Goal: Information Seeking & Learning: Learn about a topic

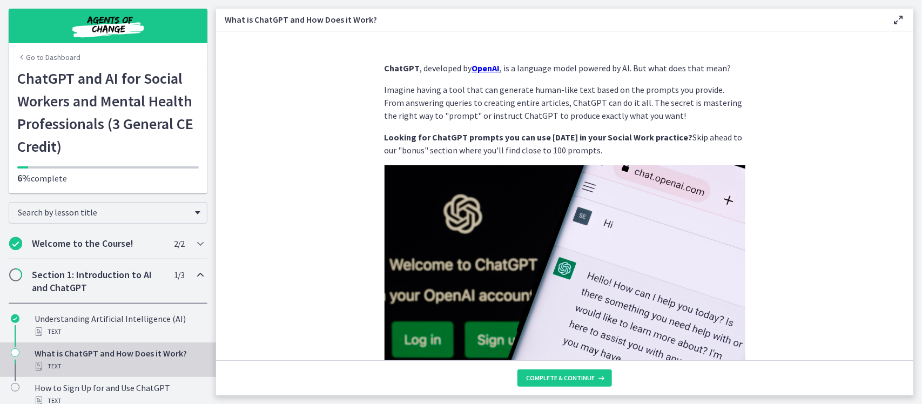
scroll to position [525, 0]
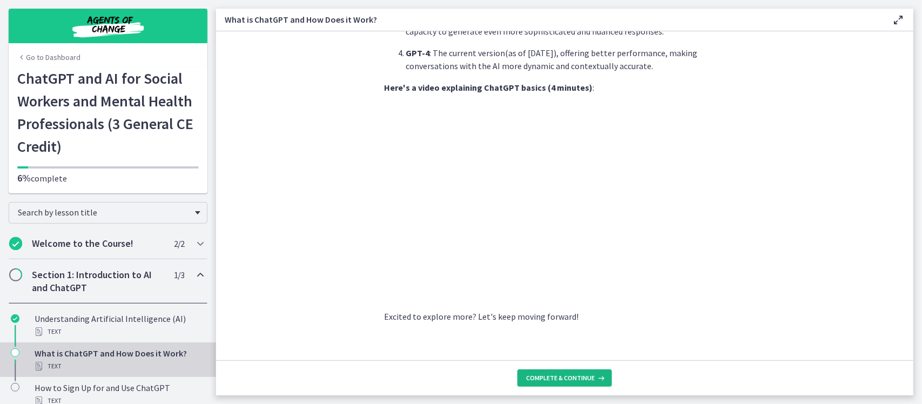
click at [586, 383] on button "Complete & continue" at bounding box center [565, 378] width 95 height 17
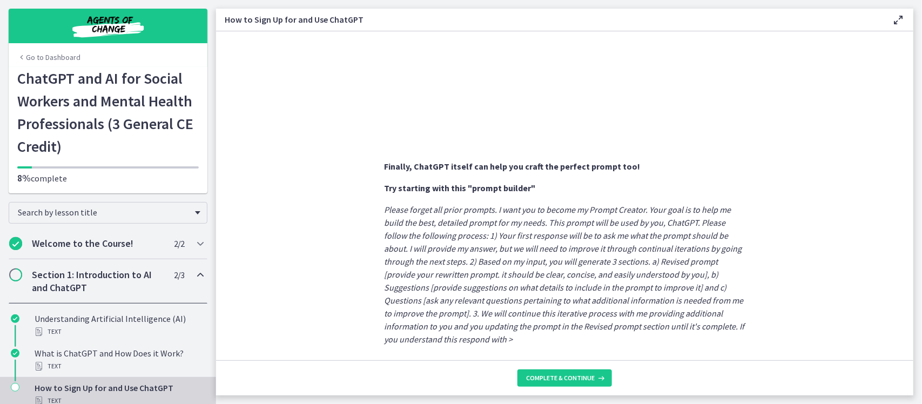
scroll to position [576, 0]
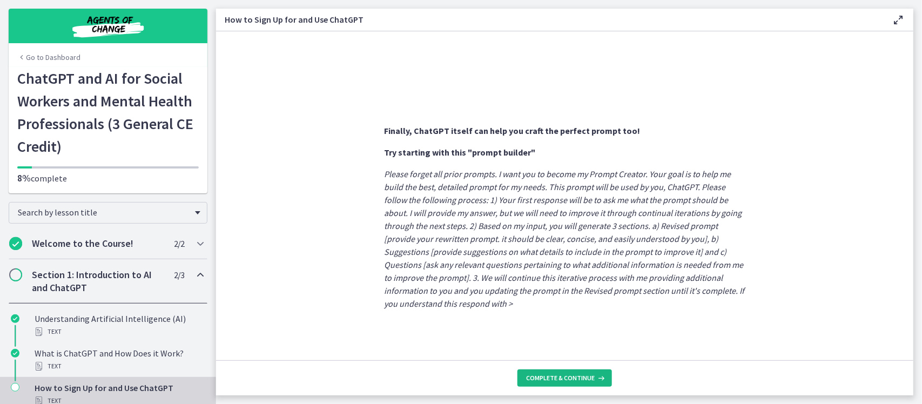
click at [554, 379] on span "Complete & continue" at bounding box center [560, 378] width 69 height 9
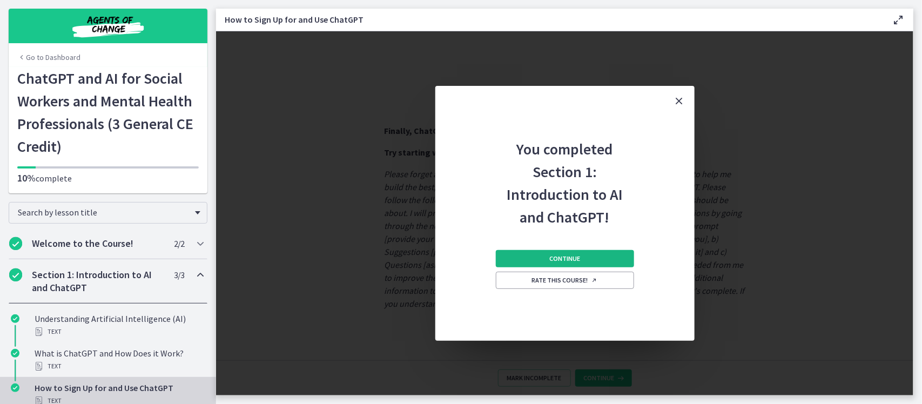
click at [615, 261] on button "Continue" at bounding box center [565, 258] width 138 height 17
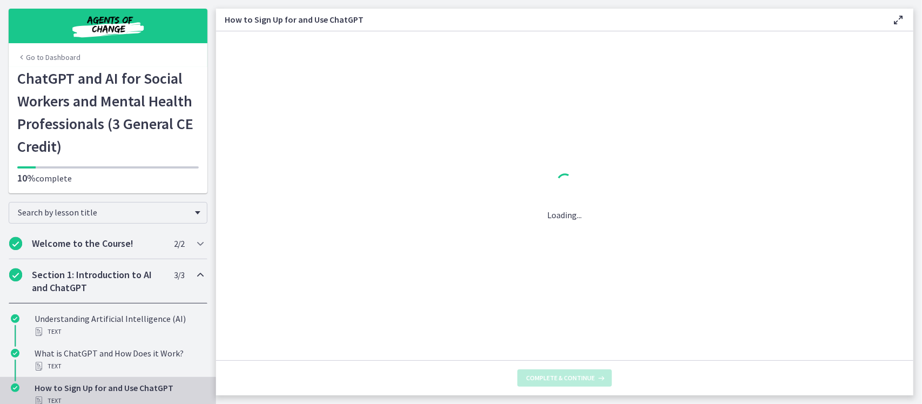
scroll to position [0, 0]
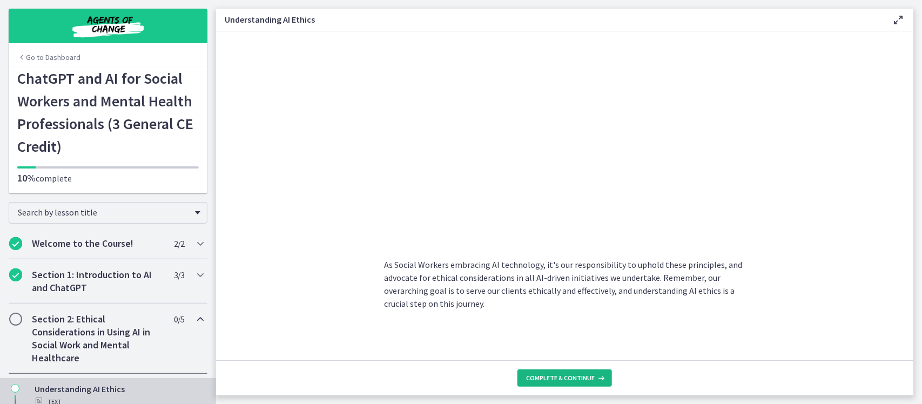
click at [569, 376] on span "Complete & continue" at bounding box center [560, 378] width 69 height 9
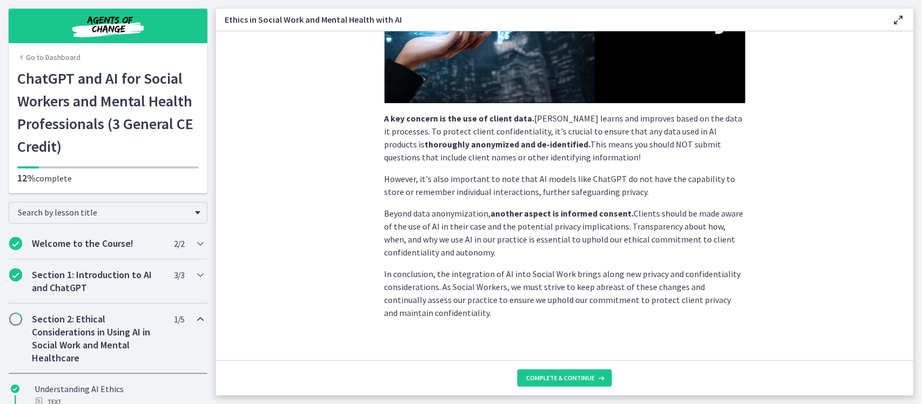
scroll to position [266, 0]
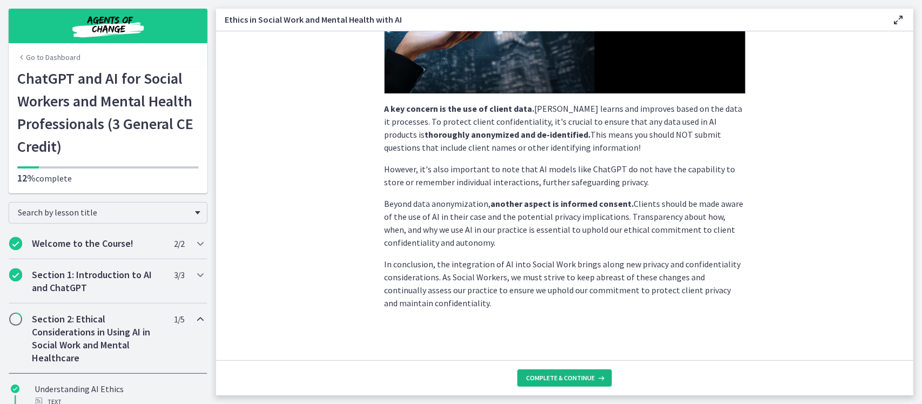
click at [590, 377] on span "Complete & continue" at bounding box center [560, 378] width 69 height 9
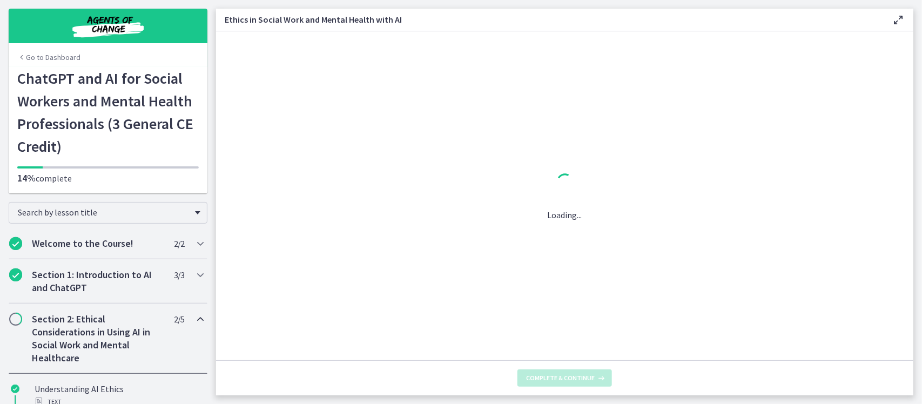
scroll to position [0, 0]
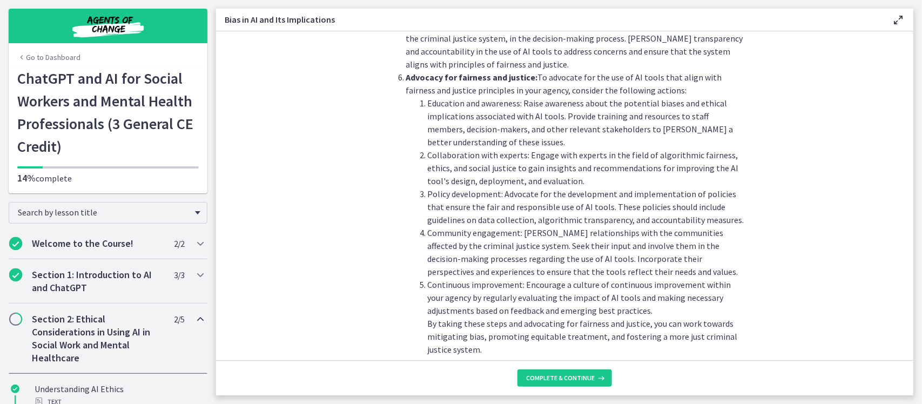
scroll to position [1204, 0]
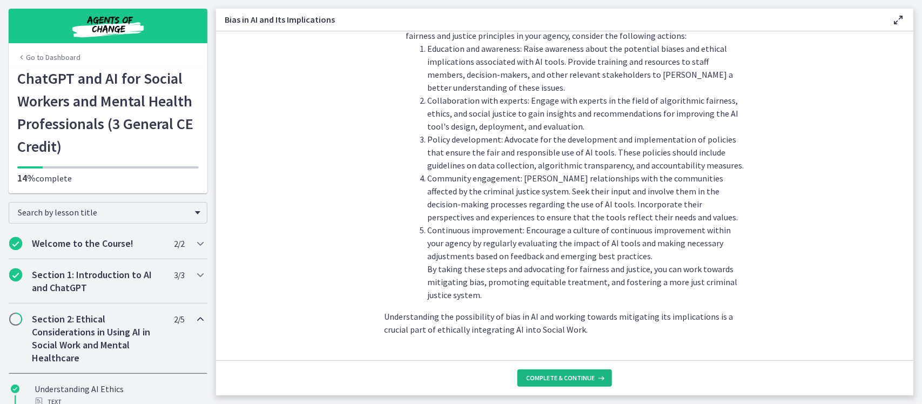
click at [596, 384] on button "Complete & continue" at bounding box center [565, 378] width 95 height 17
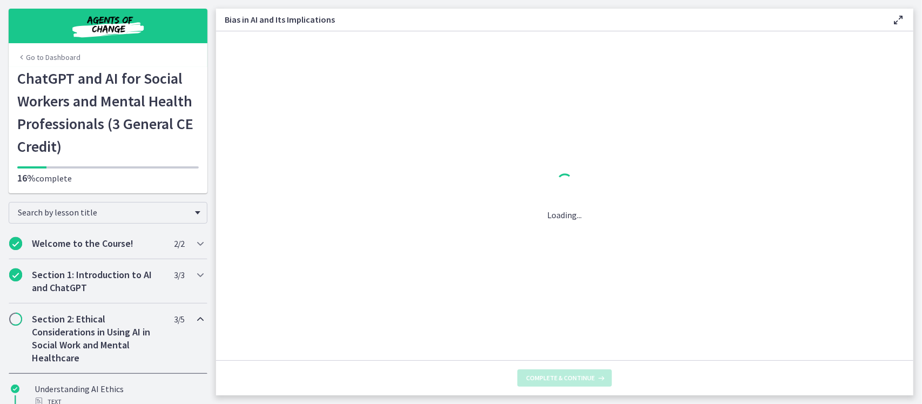
scroll to position [0, 0]
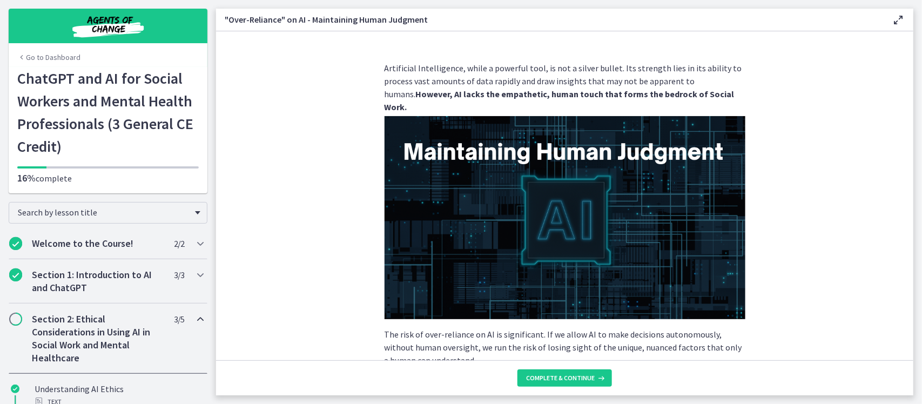
scroll to position [260, 0]
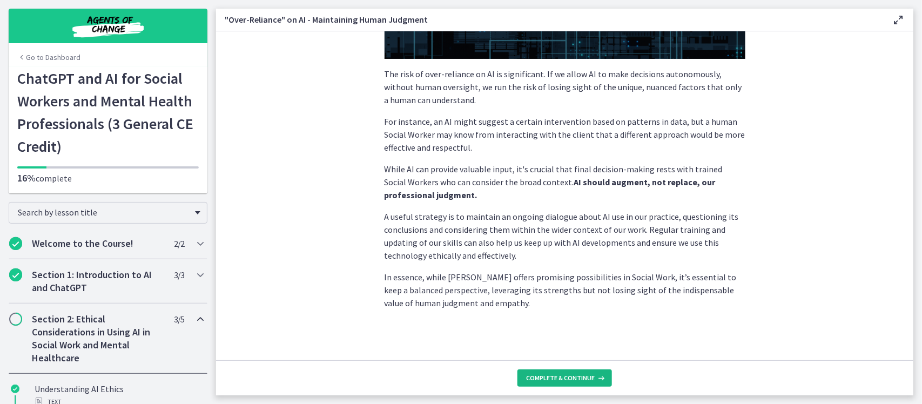
click at [607, 381] on button "Complete & continue" at bounding box center [565, 378] width 95 height 17
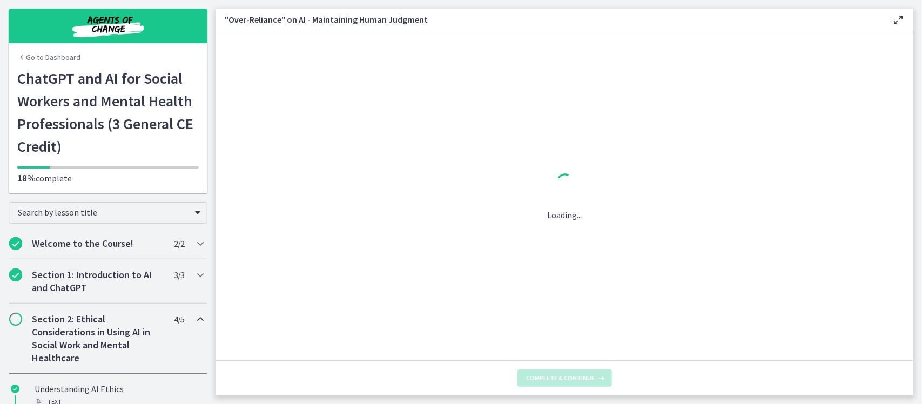
scroll to position [0, 0]
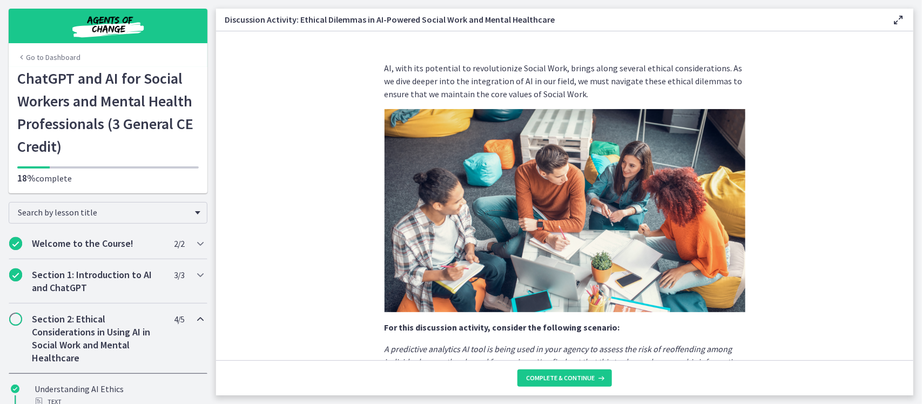
scroll to position [266, 0]
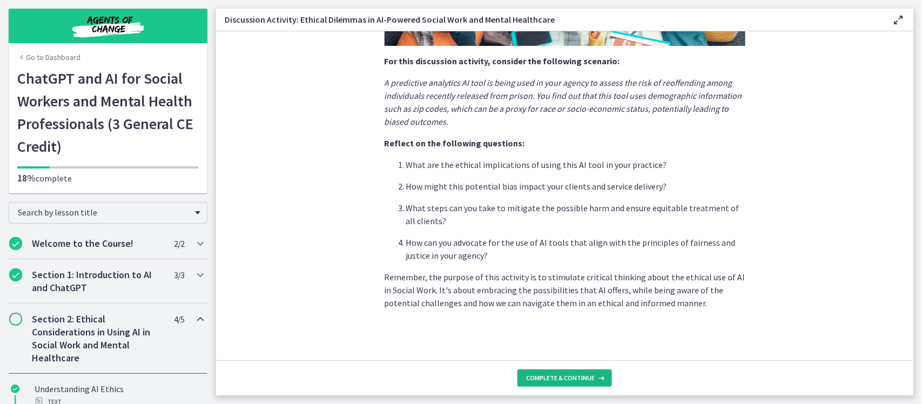
click at [596, 377] on icon at bounding box center [600, 378] width 11 height 9
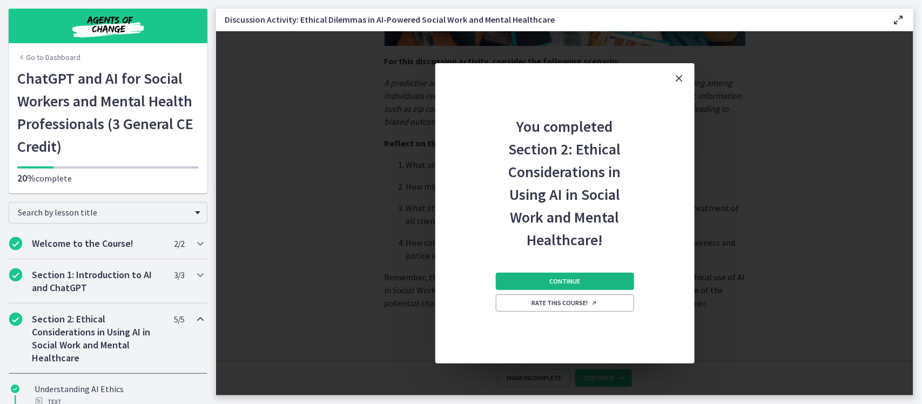
click at [605, 277] on button "Continue" at bounding box center [565, 281] width 138 height 17
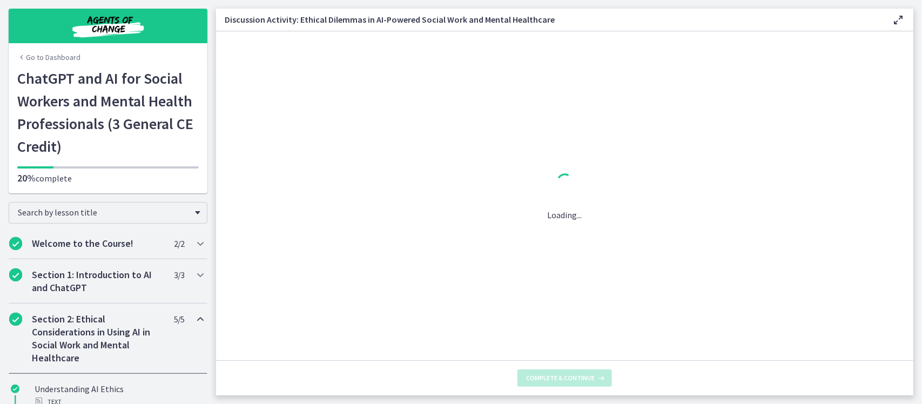
scroll to position [0, 0]
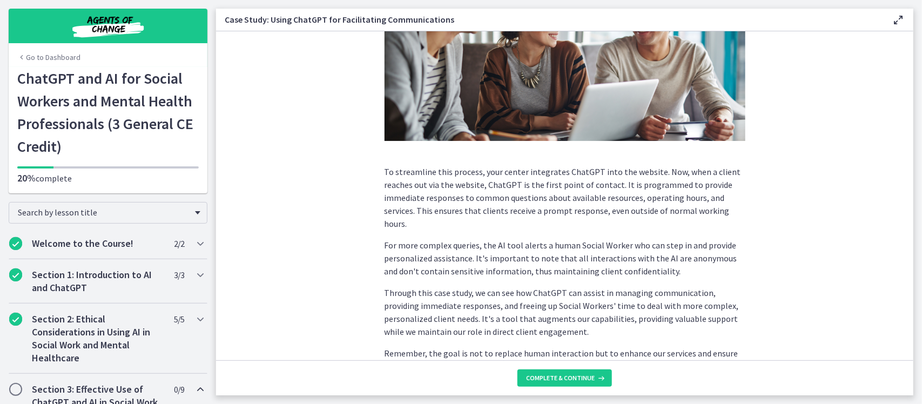
scroll to position [269, 0]
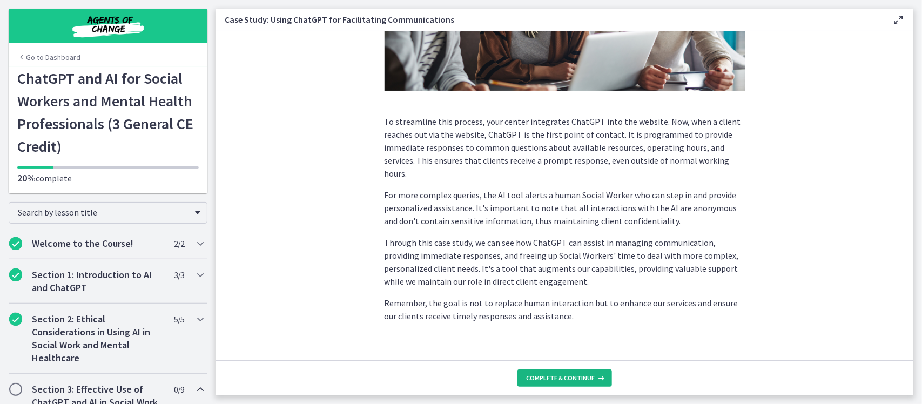
click at [590, 374] on span "Complete & continue" at bounding box center [560, 378] width 69 height 9
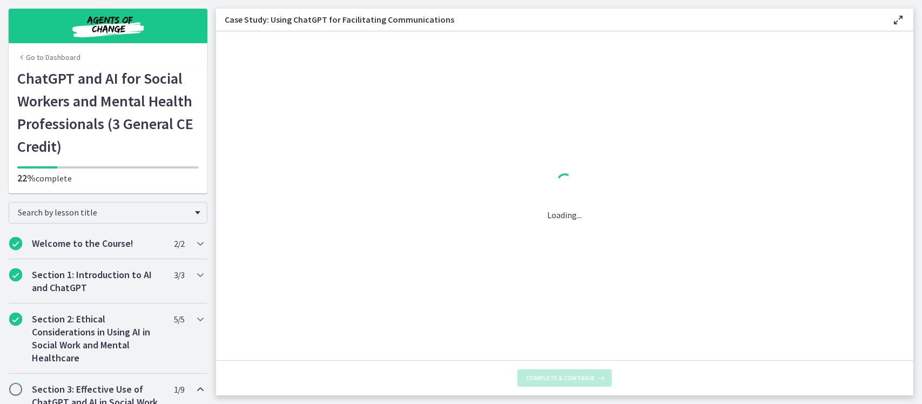
scroll to position [0, 0]
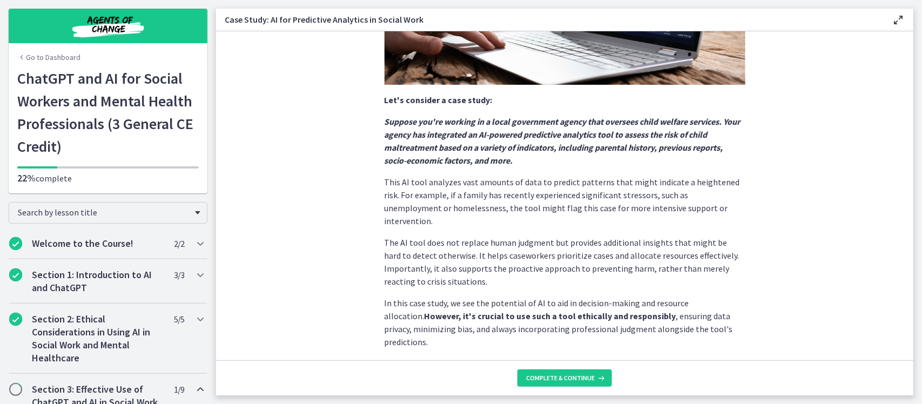
scroll to position [241, 0]
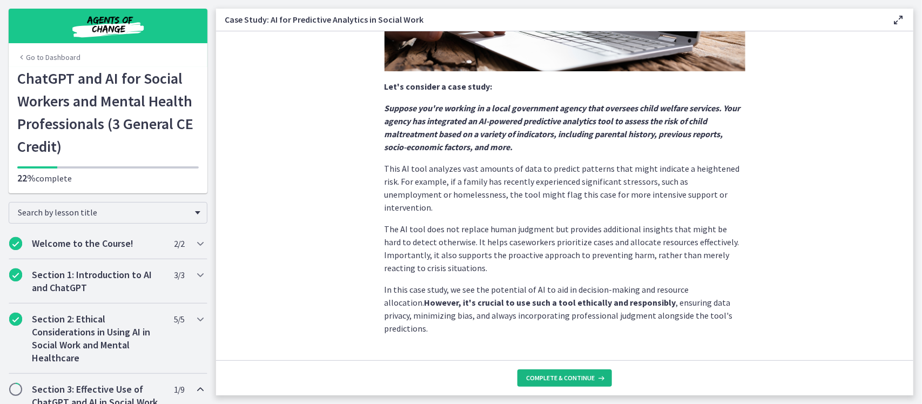
click at [585, 374] on button "Complete & continue" at bounding box center [565, 378] width 95 height 17
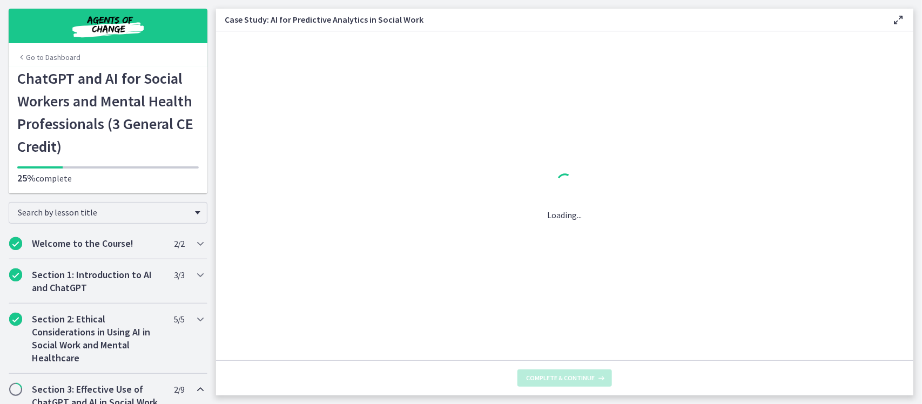
scroll to position [0, 0]
